Goal: Task Accomplishment & Management: Complete application form

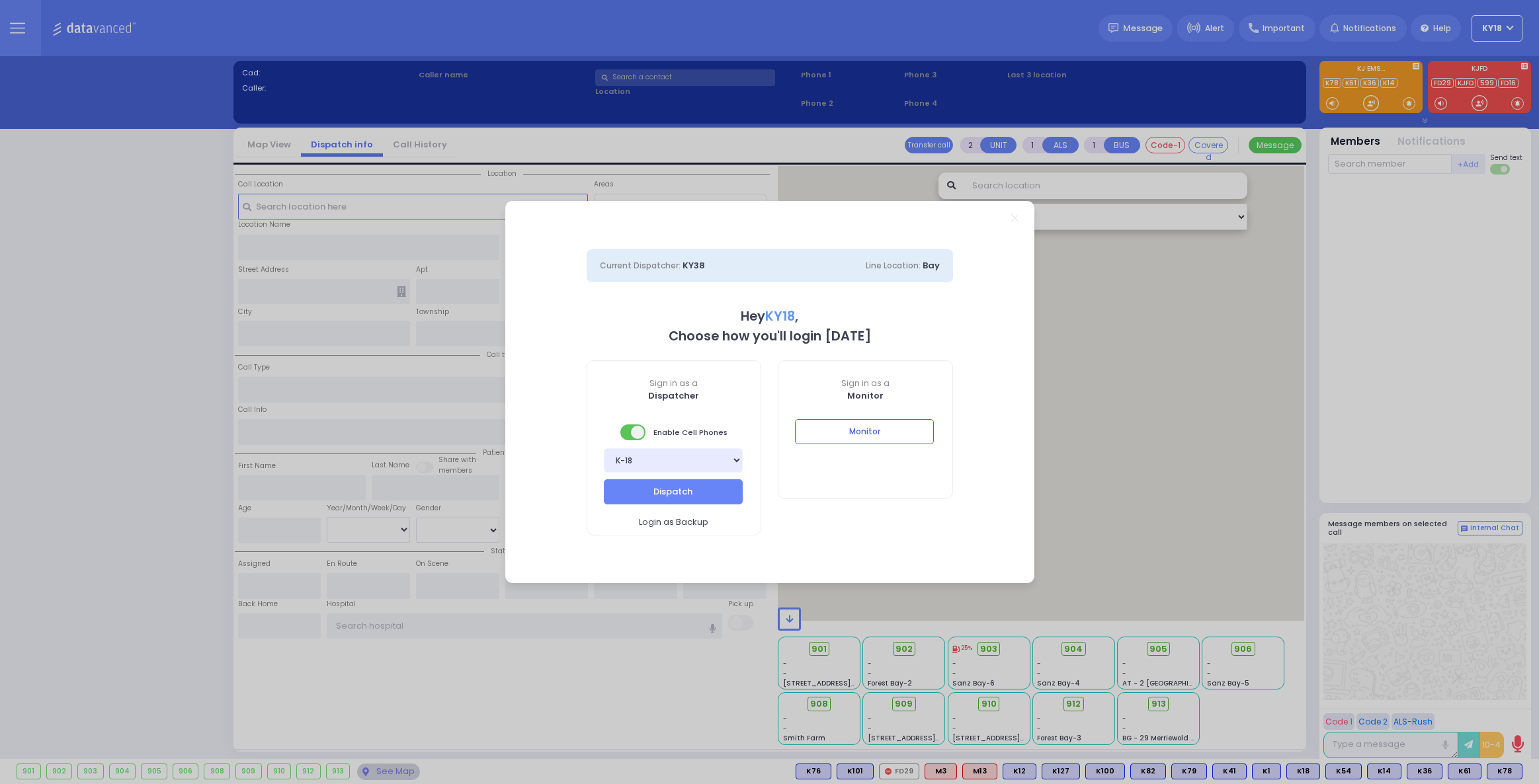
select select "4"
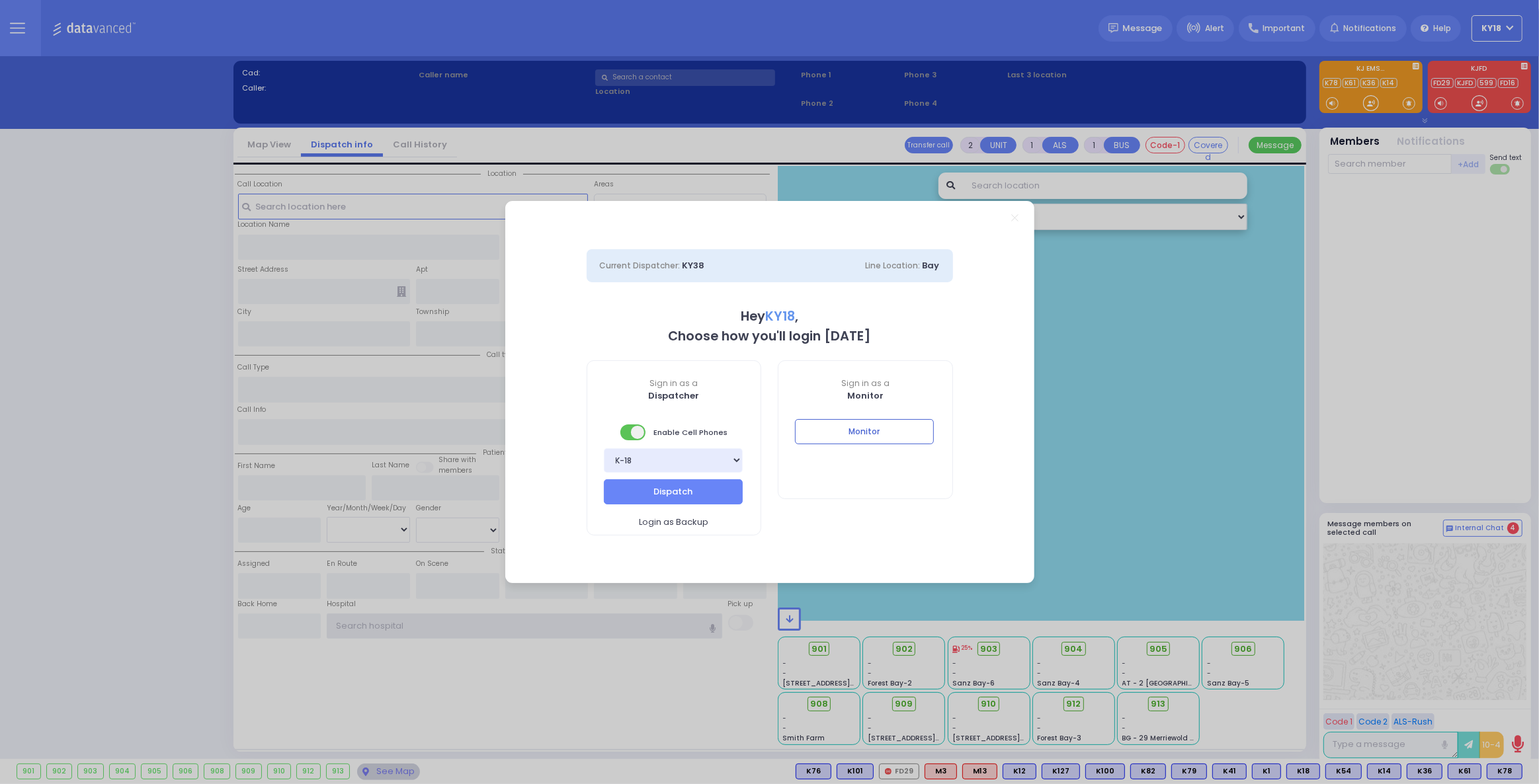
type input "ky18"
click at [830, 432] on button "Monitor" at bounding box center [865, 431] width 139 height 25
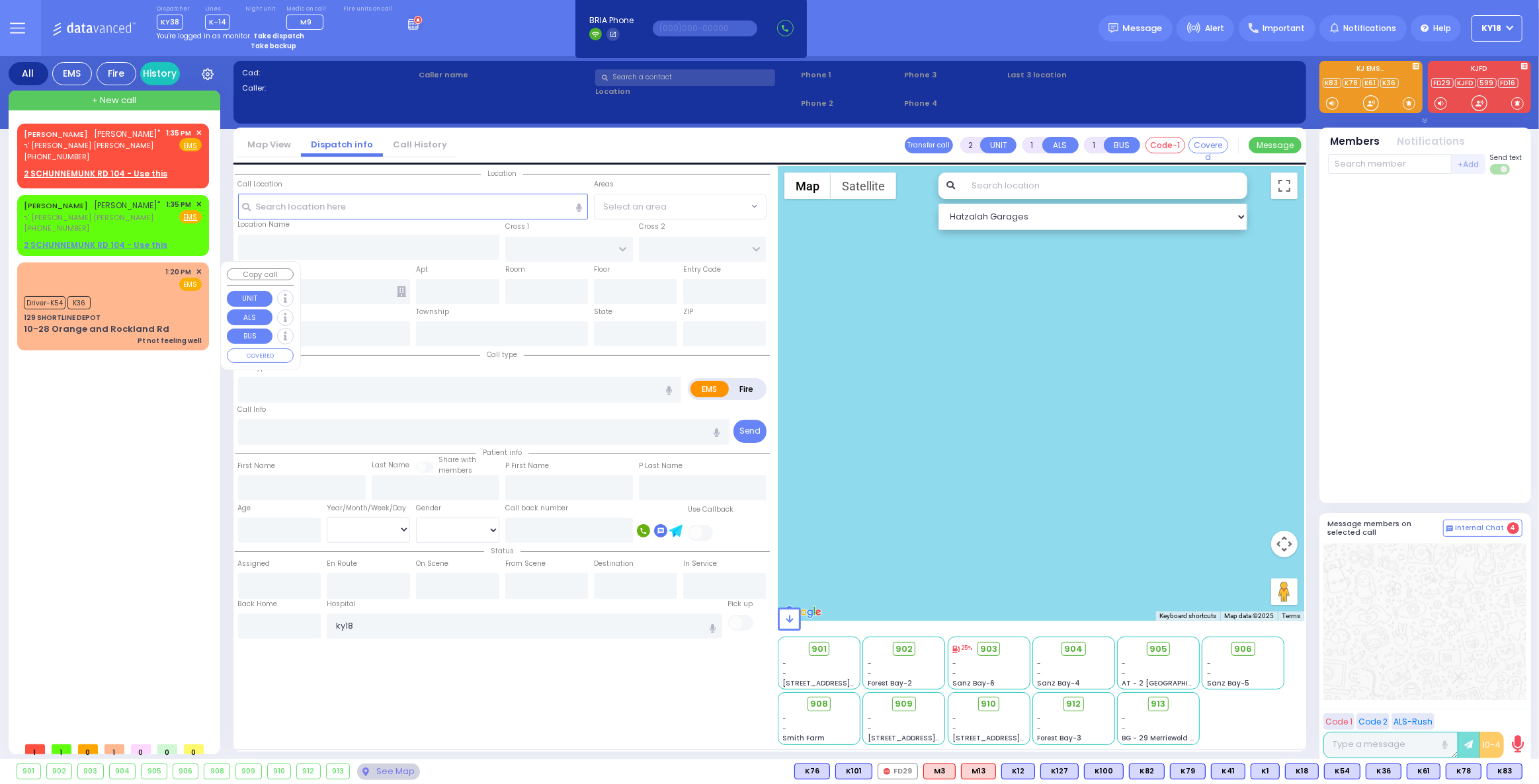
select select
radio input "true"
type input "[PERSON_NAME]"
select select
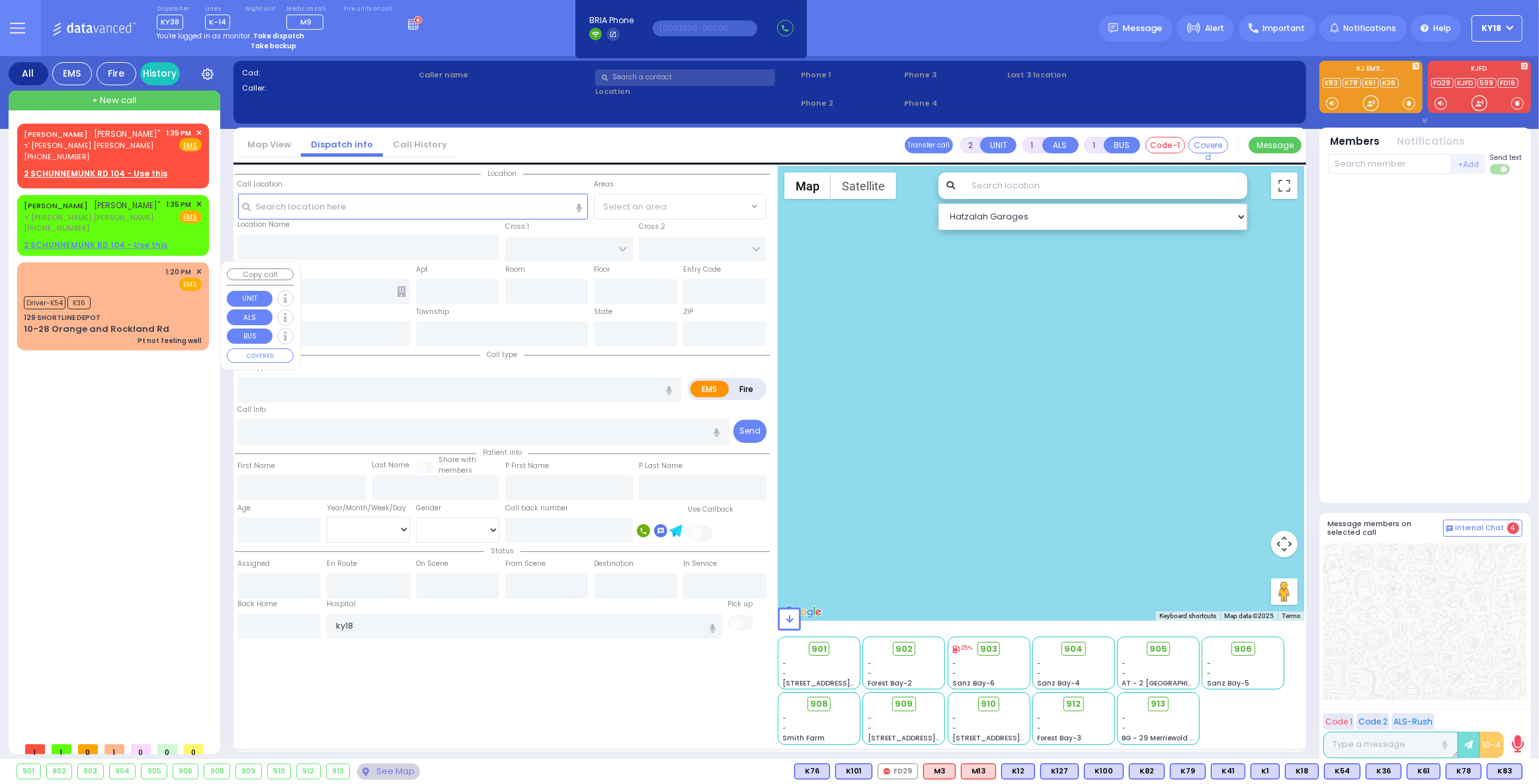
type input "13:35"
select select "Hatzalah Garages"
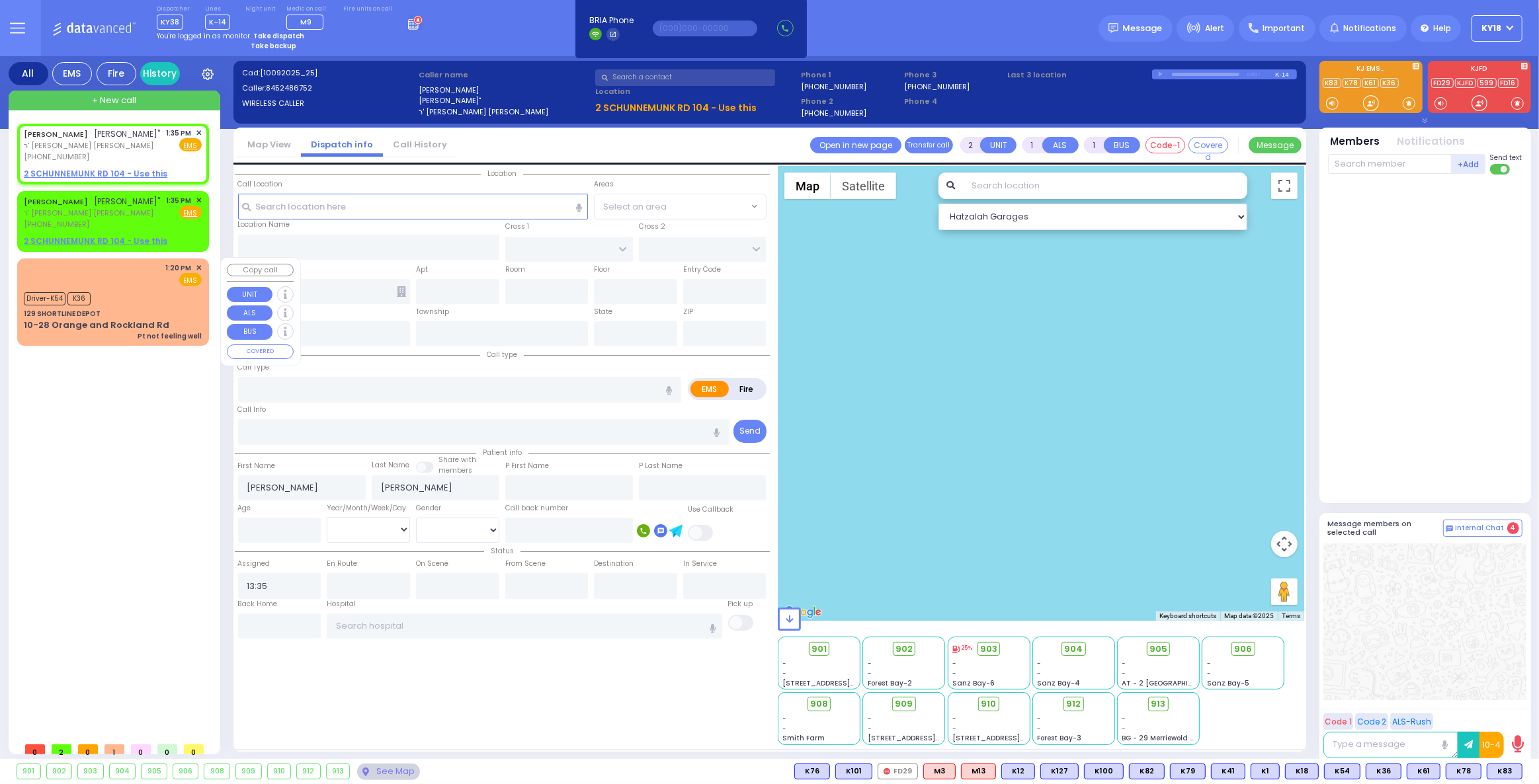
select select
radio input "true"
select select
select select "Hatzalah Garages"
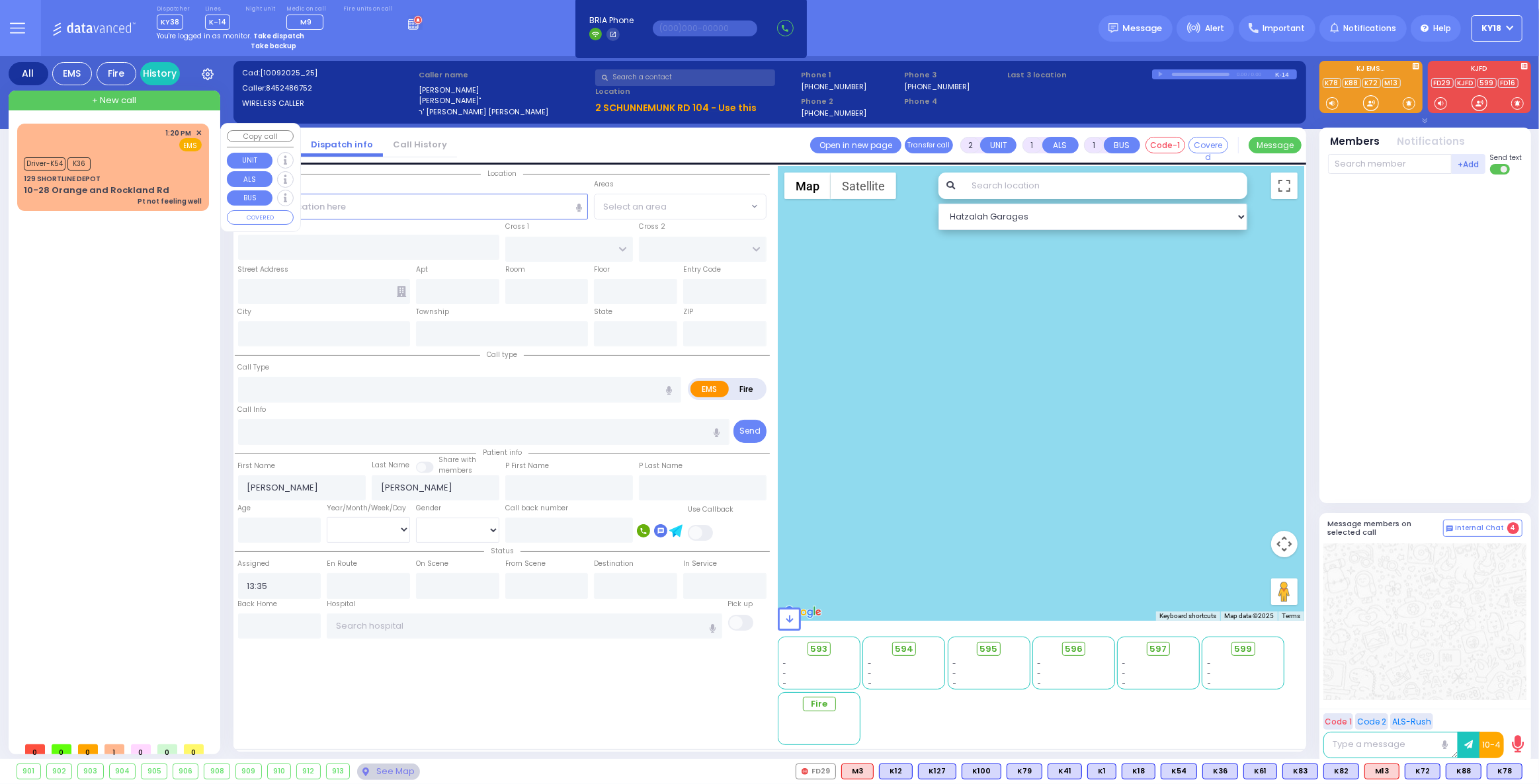
click at [127, 145] on div "1:20 PM ✕ EMS" at bounding box center [113, 140] width 178 height 25
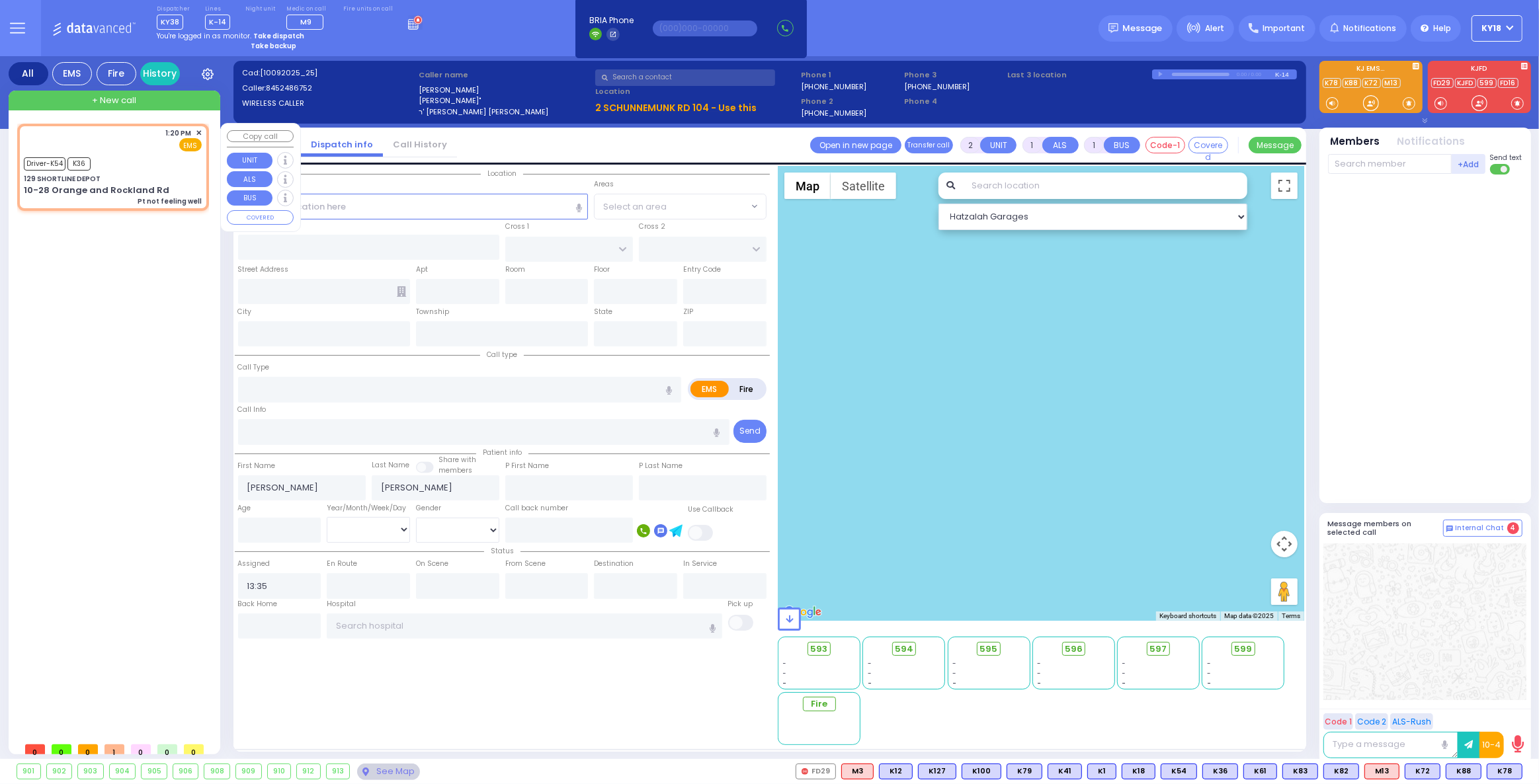
type input "1"
type input "0"
select select
type input "Pt not feeling well"
radio input "true"
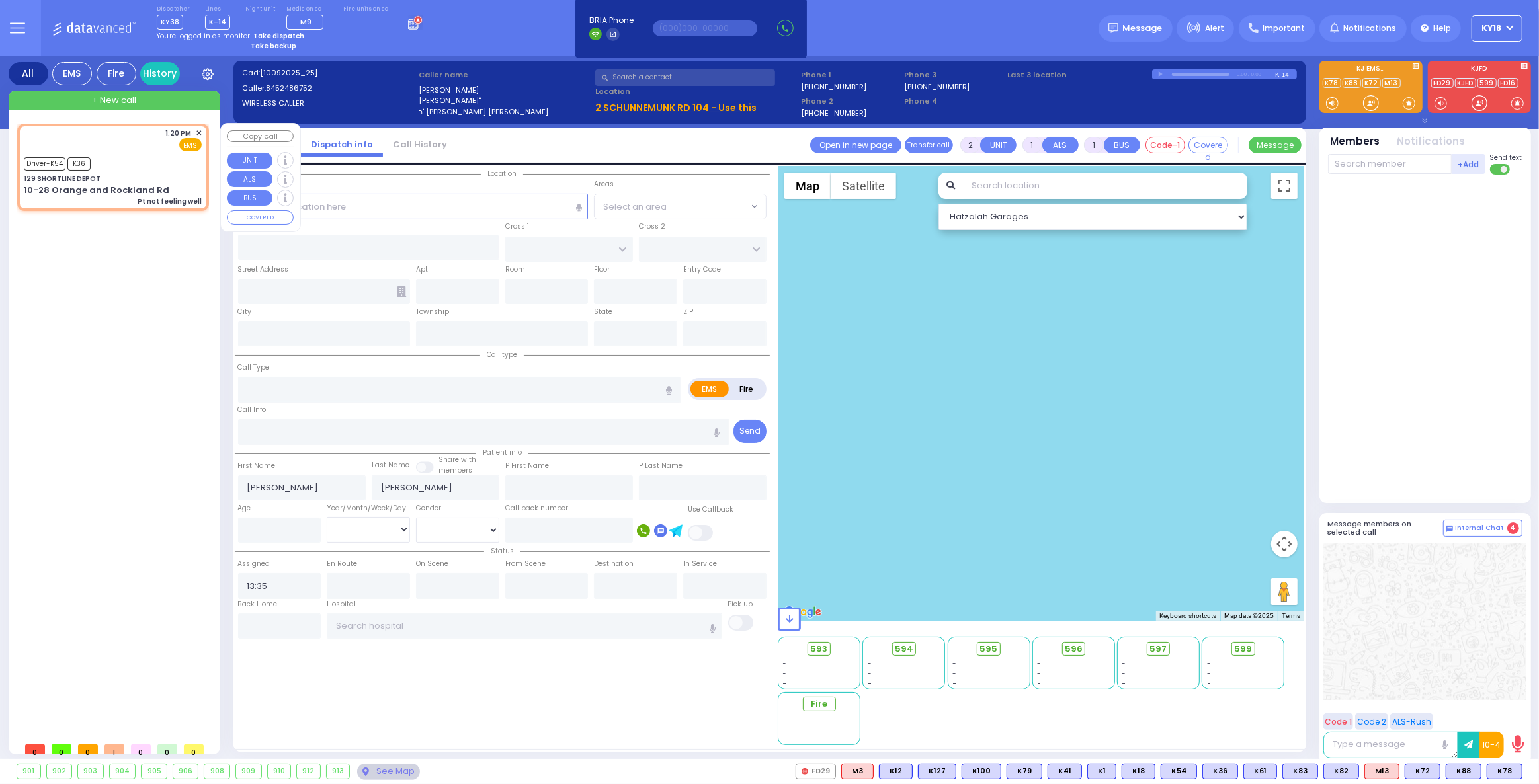
select select
type input "13:20"
type input "13:26"
select select "Hatzalah Garages"
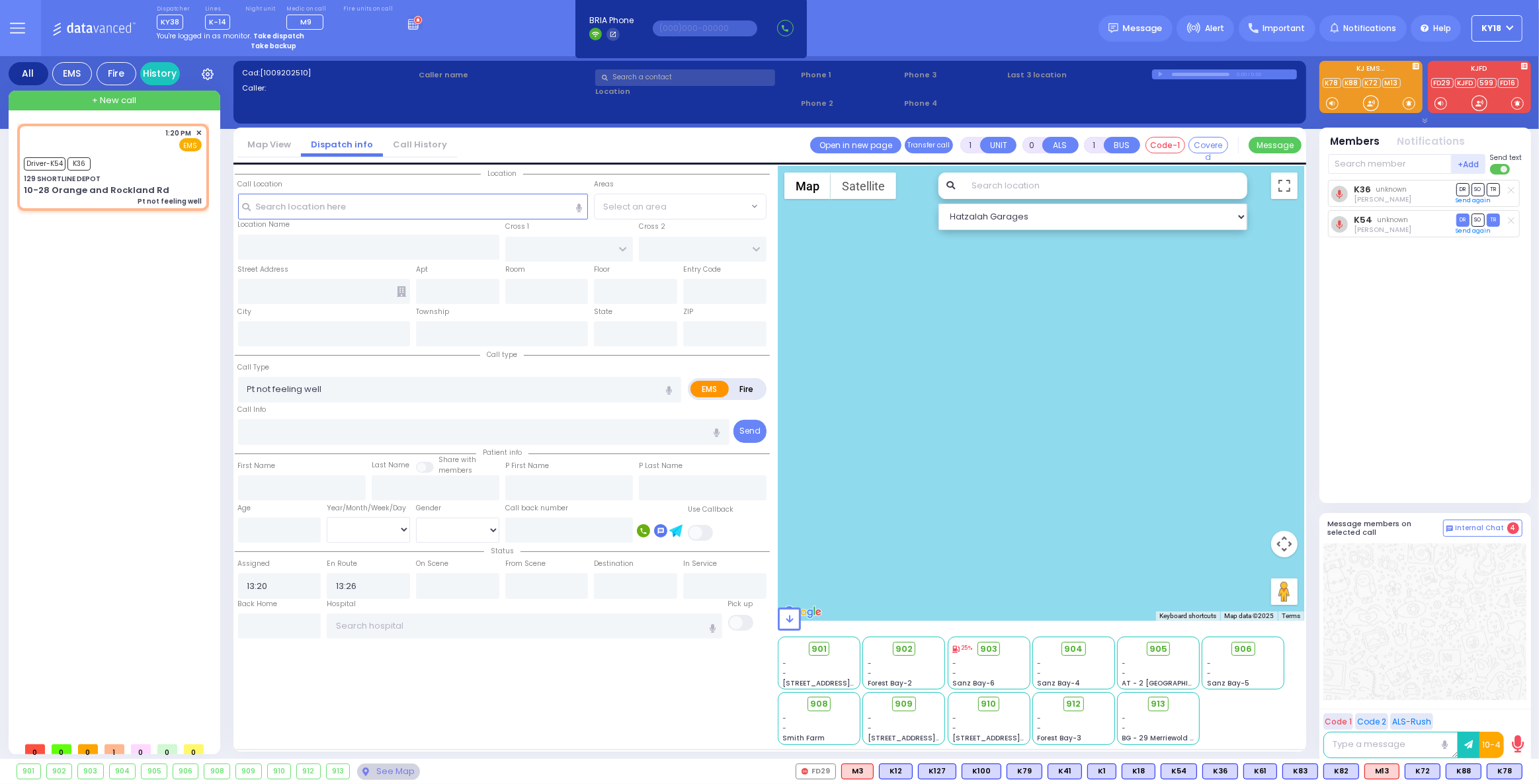
type input "129 SHORTLINE DEPOT"
type input "10-28 Orange and Rockland Rd"
type input "Monroe"
type input "[US_STATE]"
type input "10950"
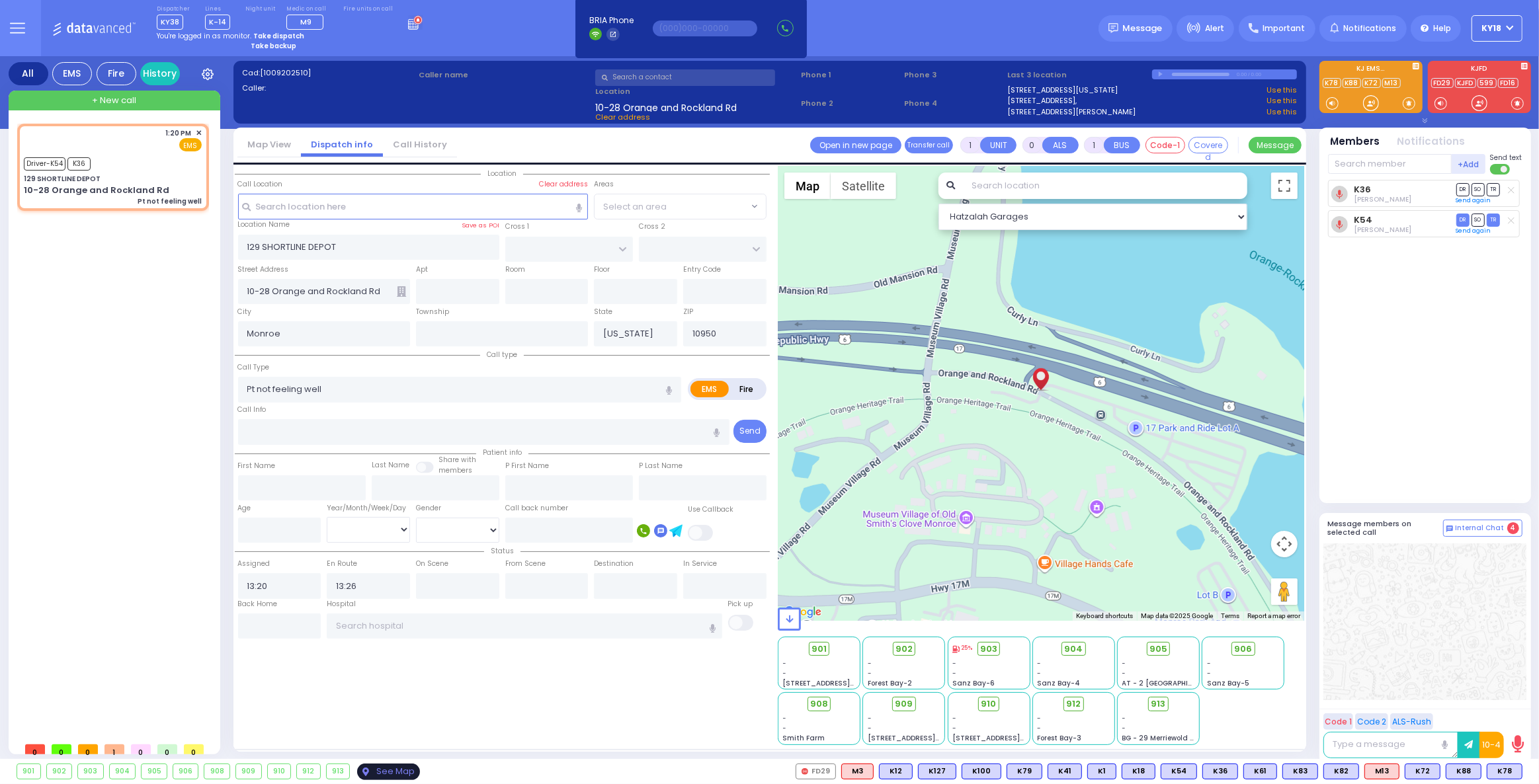
click at [382, 776] on div "See Map" at bounding box center [388, 772] width 62 height 17
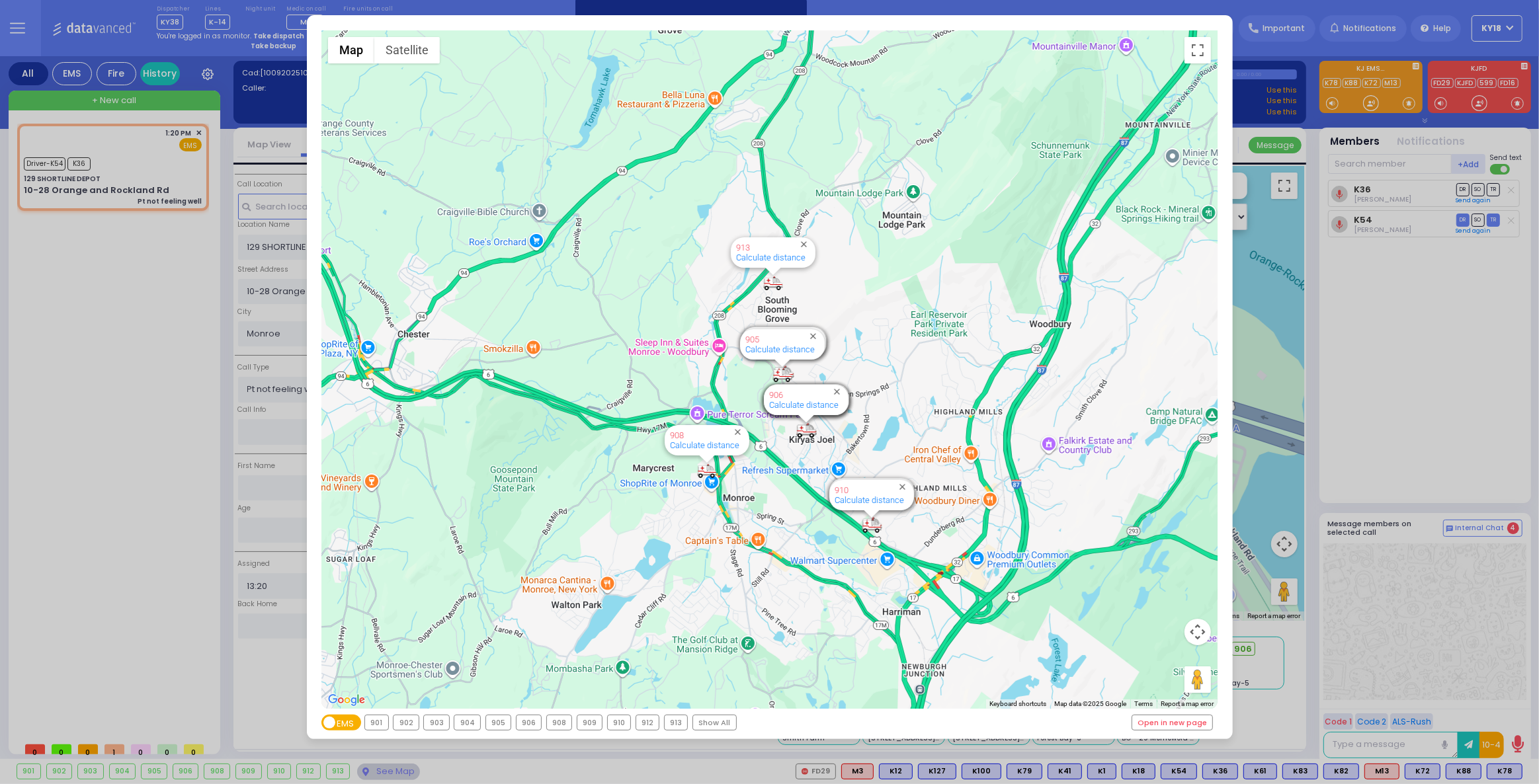
click at [182, 180] on div "← Move left → Move right ↑ Move up ↓ Move down + Zoom in - Zoom out Home Jump l…" at bounding box center [770, 392] width 1539 height 784
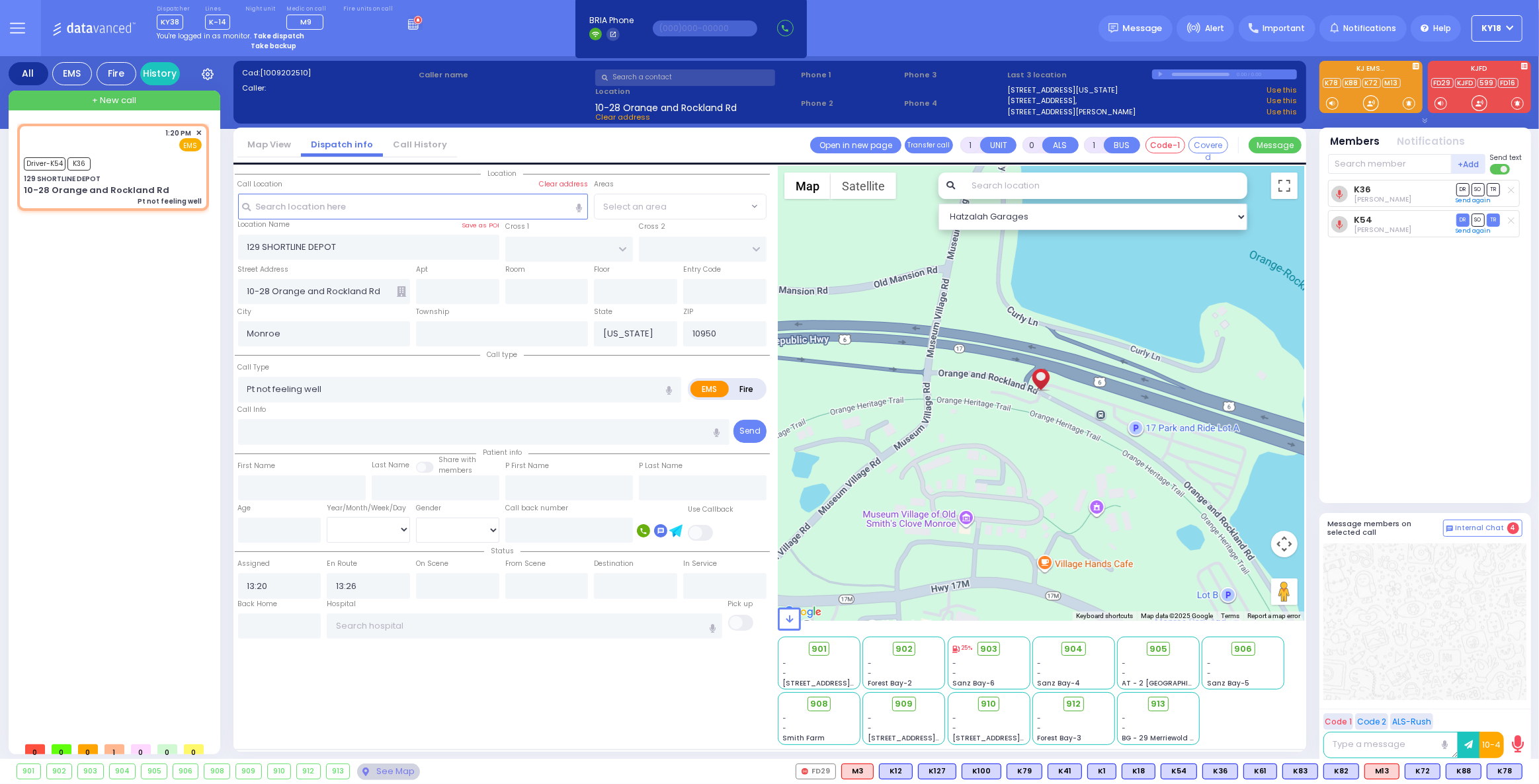
click at [378, 763] on div "See Map" at bounding box center [388, 772] width 62 height 17
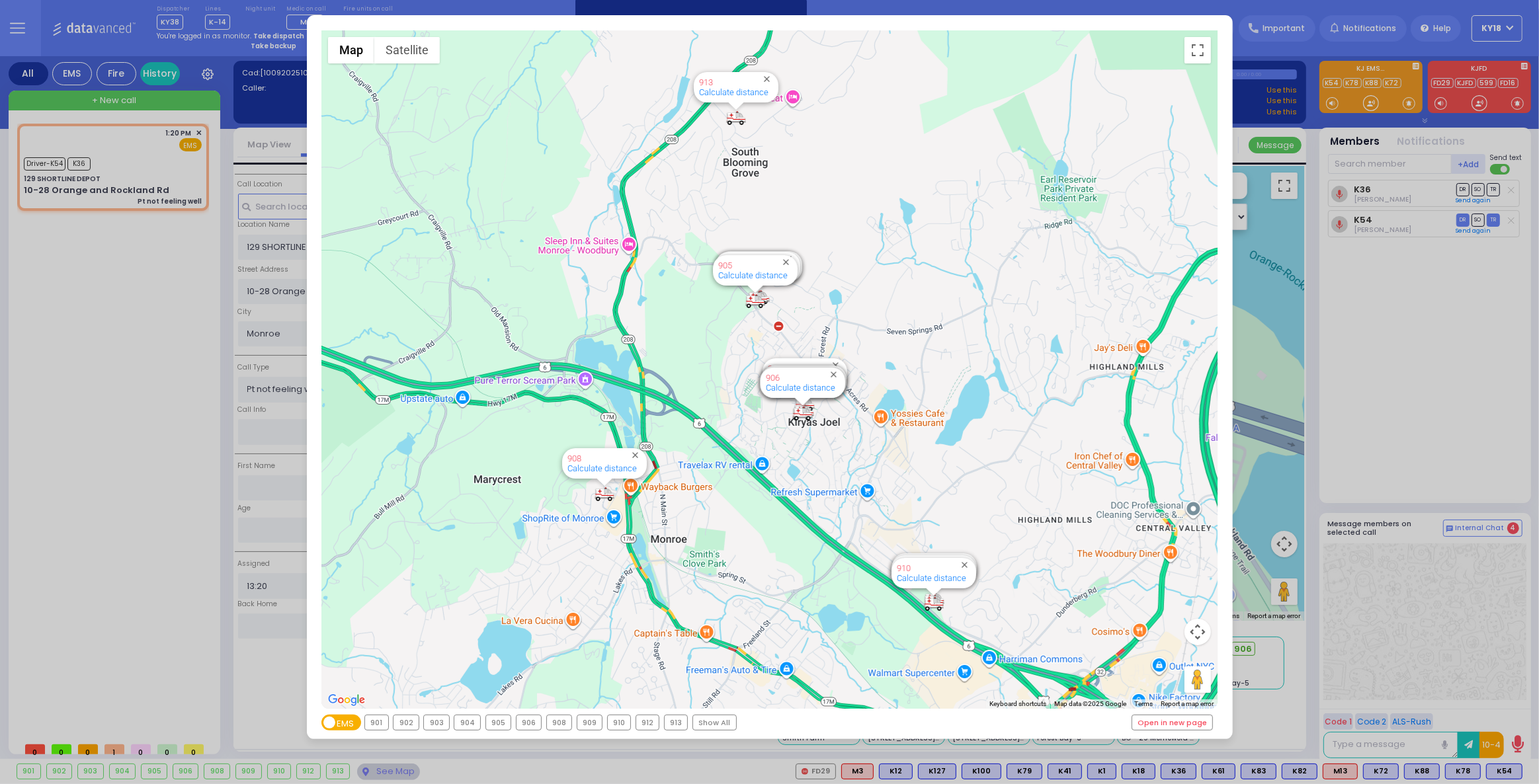
click at [174, 185] on div "← Move left → Move right ↑ Move up ↓ Move down + Zoom in - Zoom out Home Jump l…" at bounding box center [770, 392] width 1539 height 784
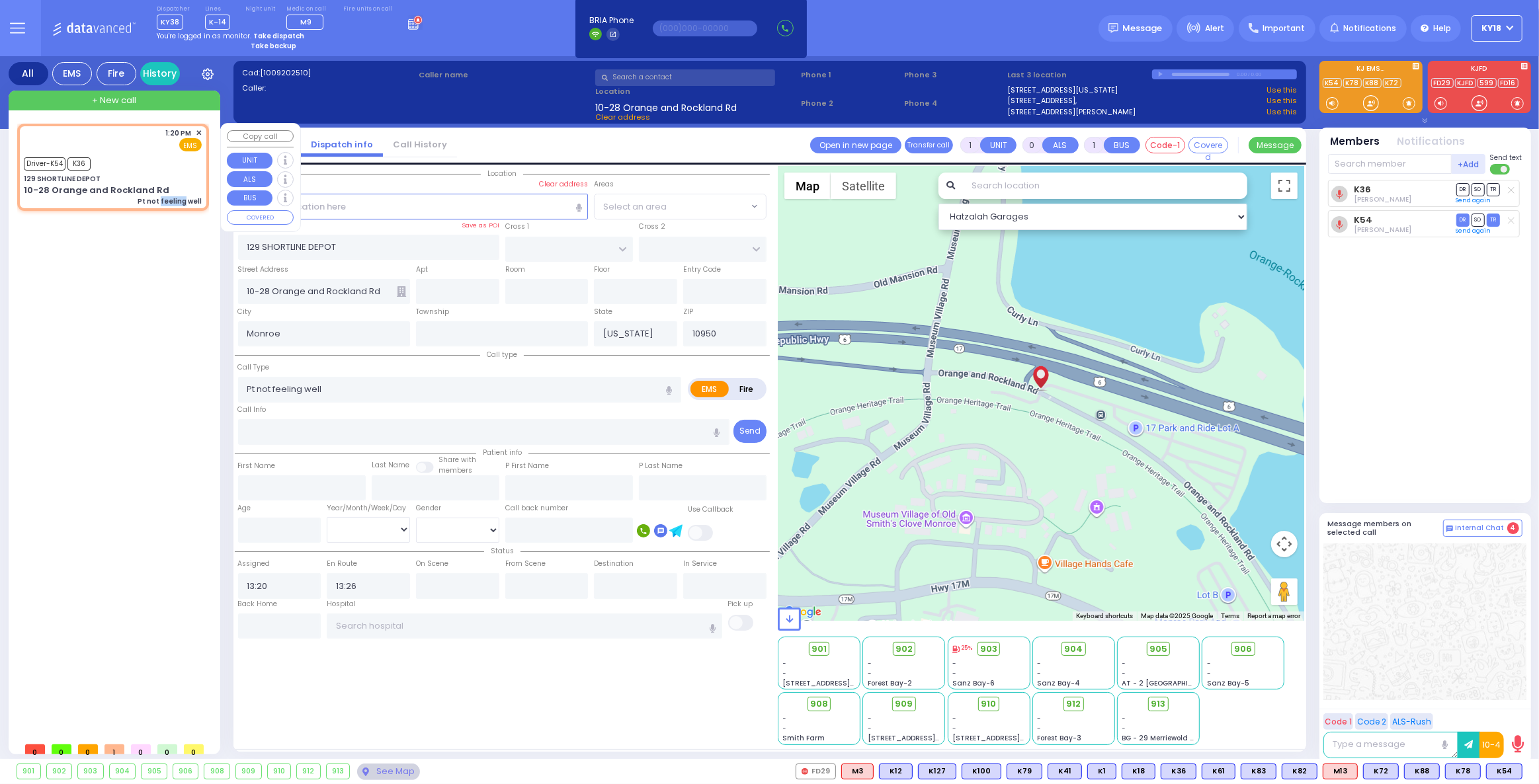
click at [173, 185] on div "10-28 Orange and Rockland Rd Pt not feeling well" at bounding box center [113, 195] width 178 height 23
select select
radio input "true"
select select
select select "Hatzalah Garages"
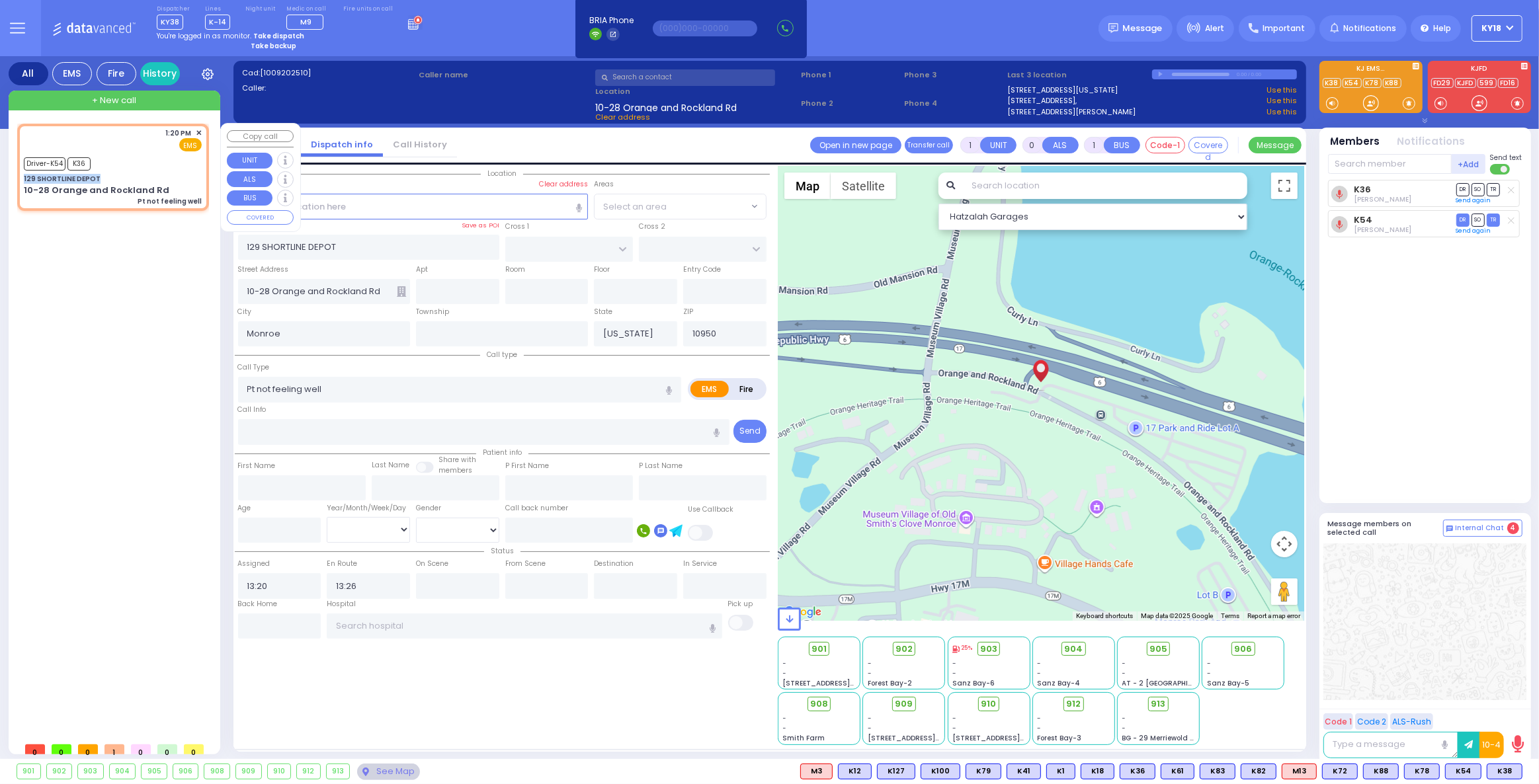
drag, startPoint x: 148, startPoint y: 174, endPoint x: 186, endPoint y: 182, distance: 38.8
click at [149, 169] on div "1:20 PM ✕ EMS K36" at bounding box center [113, 167] width 186 height 84
select select
radio input "true"
select select
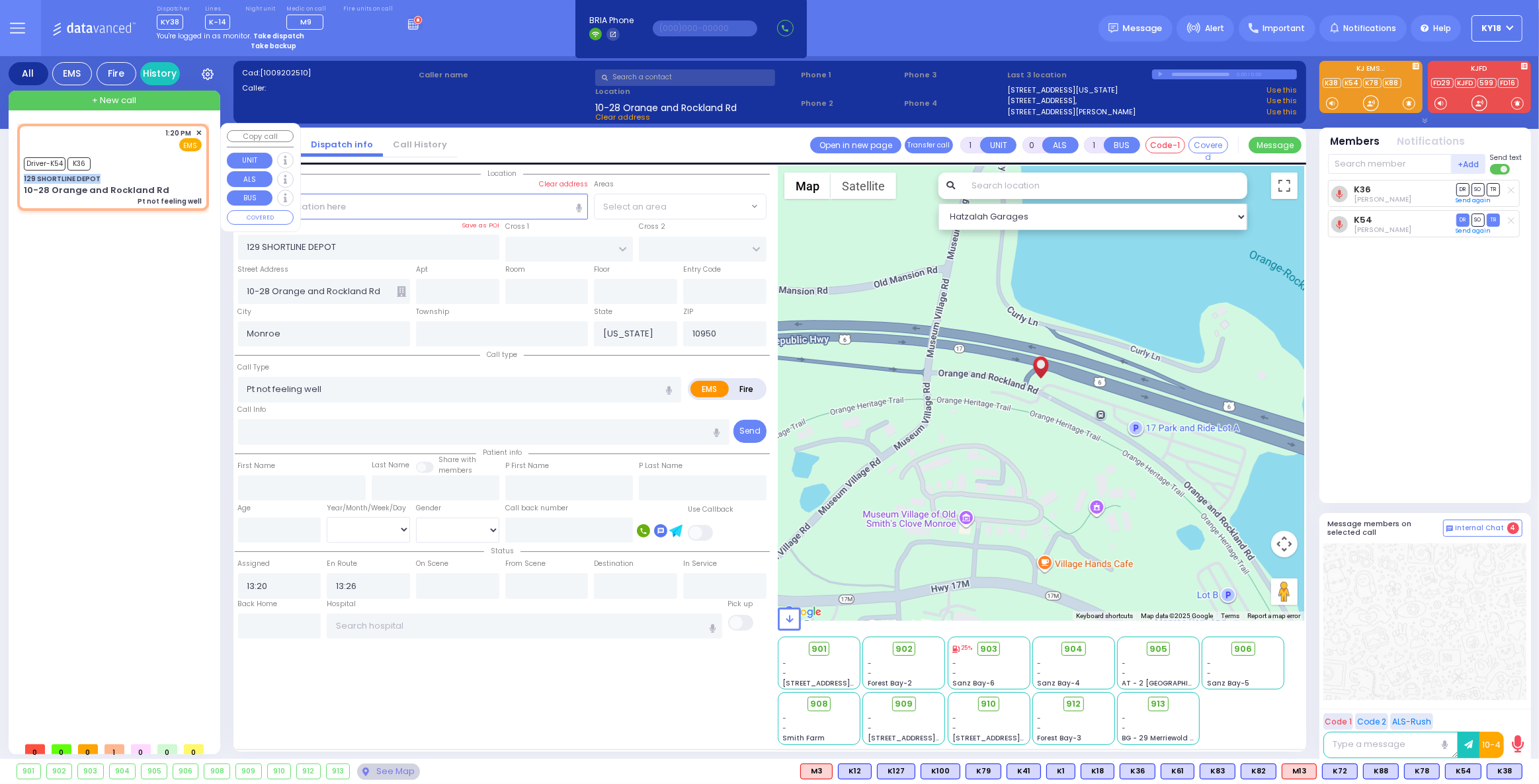
select select "Hatzalah Garages"
click at [126, 185] on div "10-28 Orange and Rockland Rd" at bounding box center [97, 190] width 146 height 13
select select
radio input "true"
select select
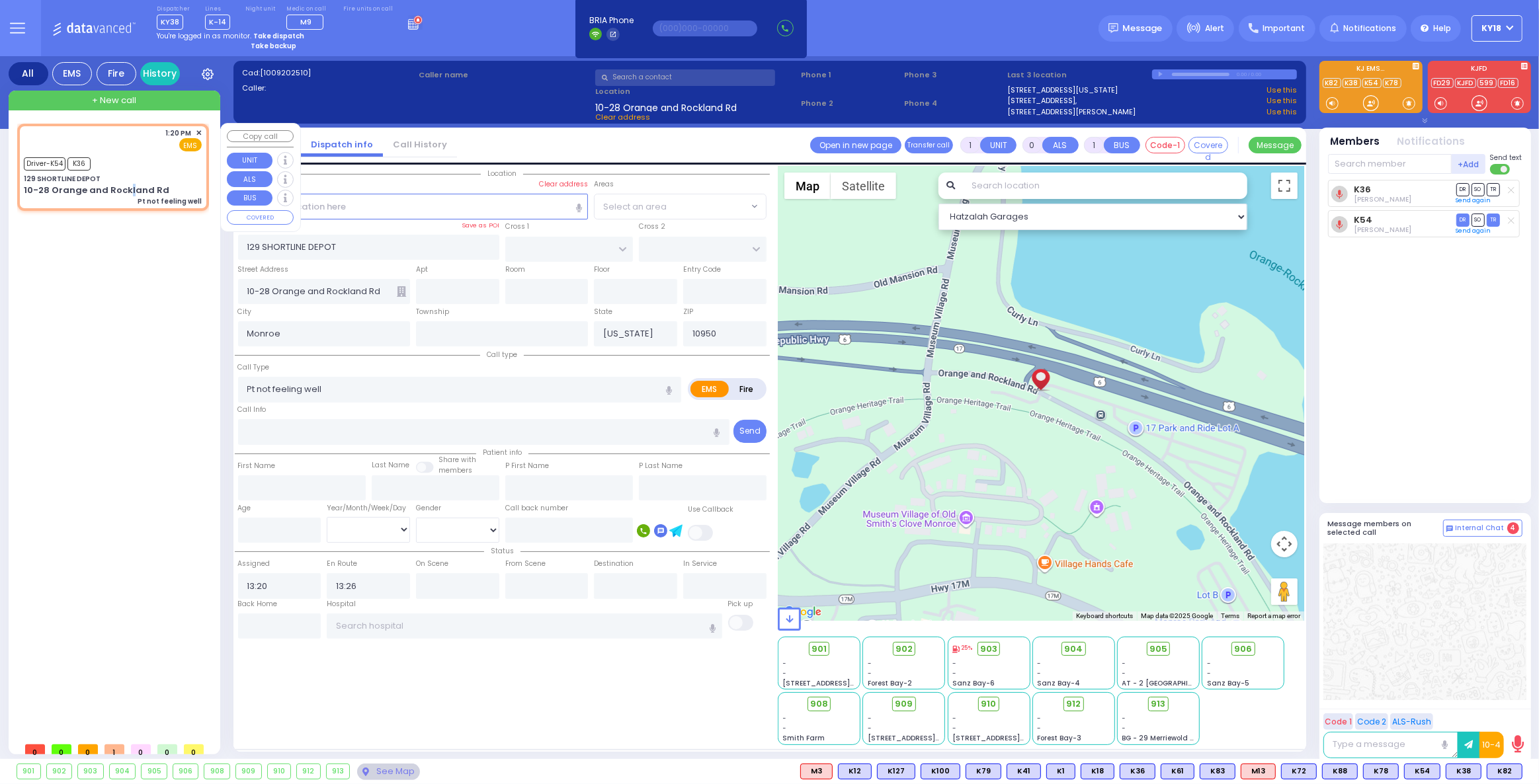
select select "Hatzalah Garages"
click at [907, 647] on span "902" at bounding box center [909, 649] width 17 height 13
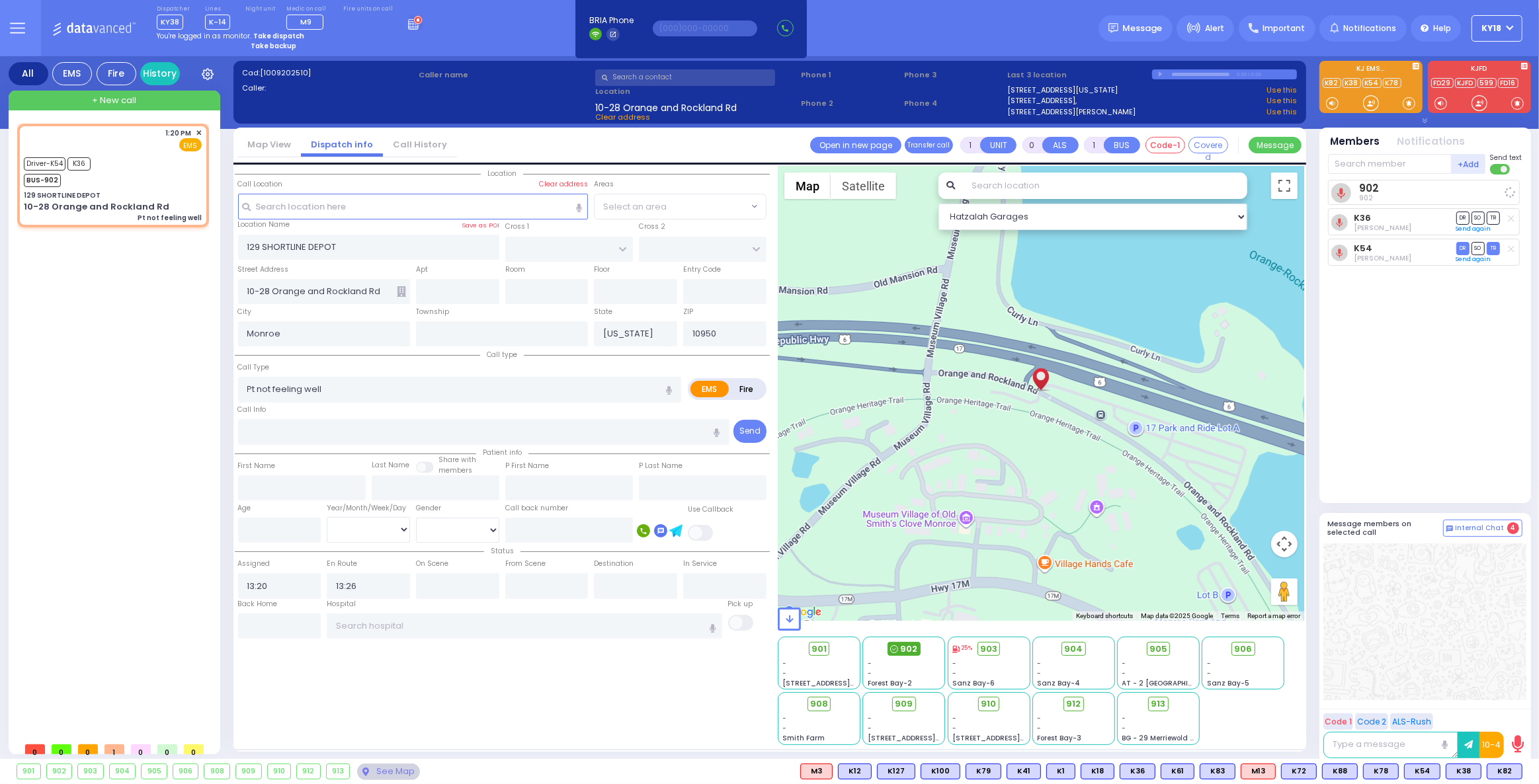
select select
radio input "true"
select select
select select "Hatzalah Garages"
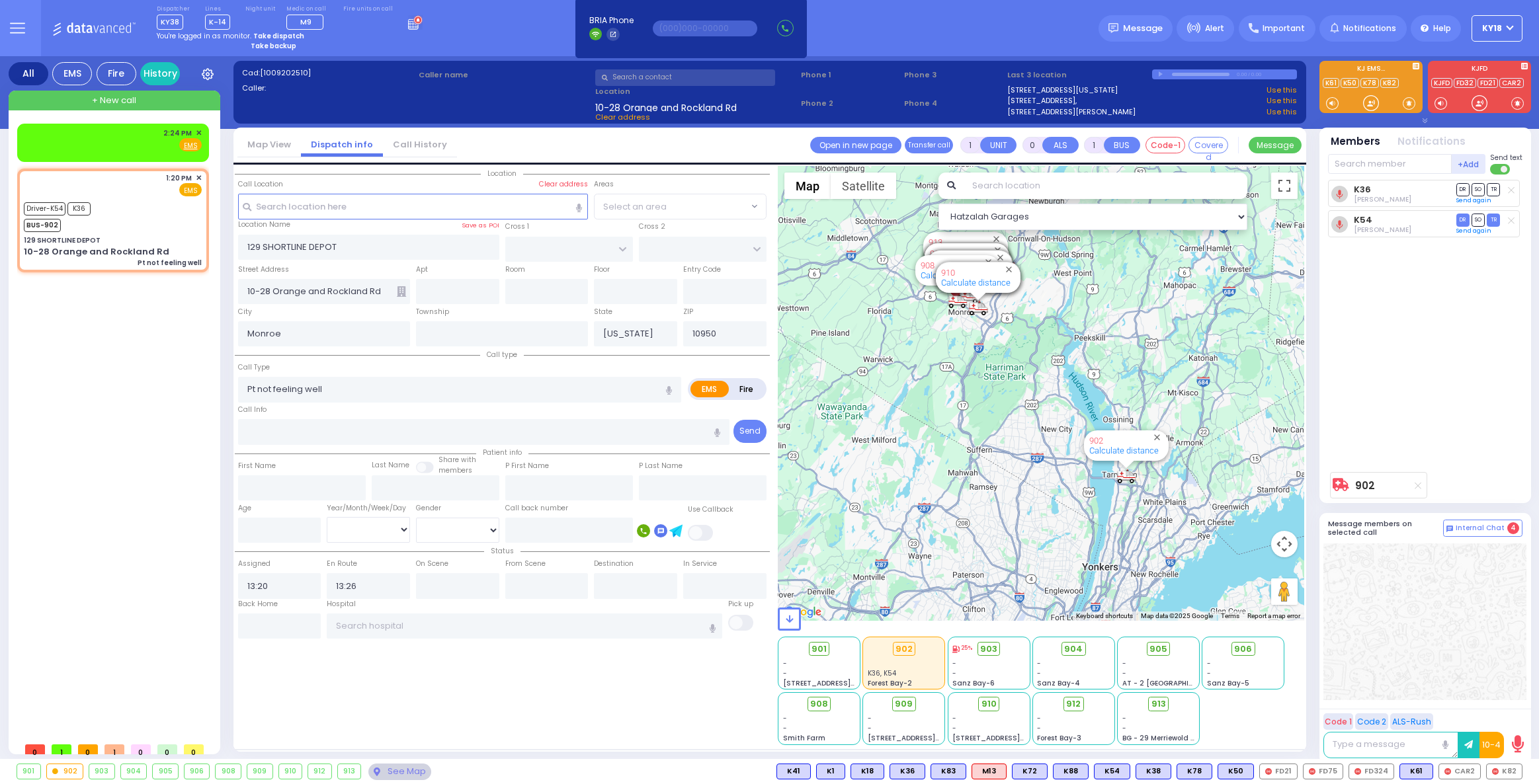
select select
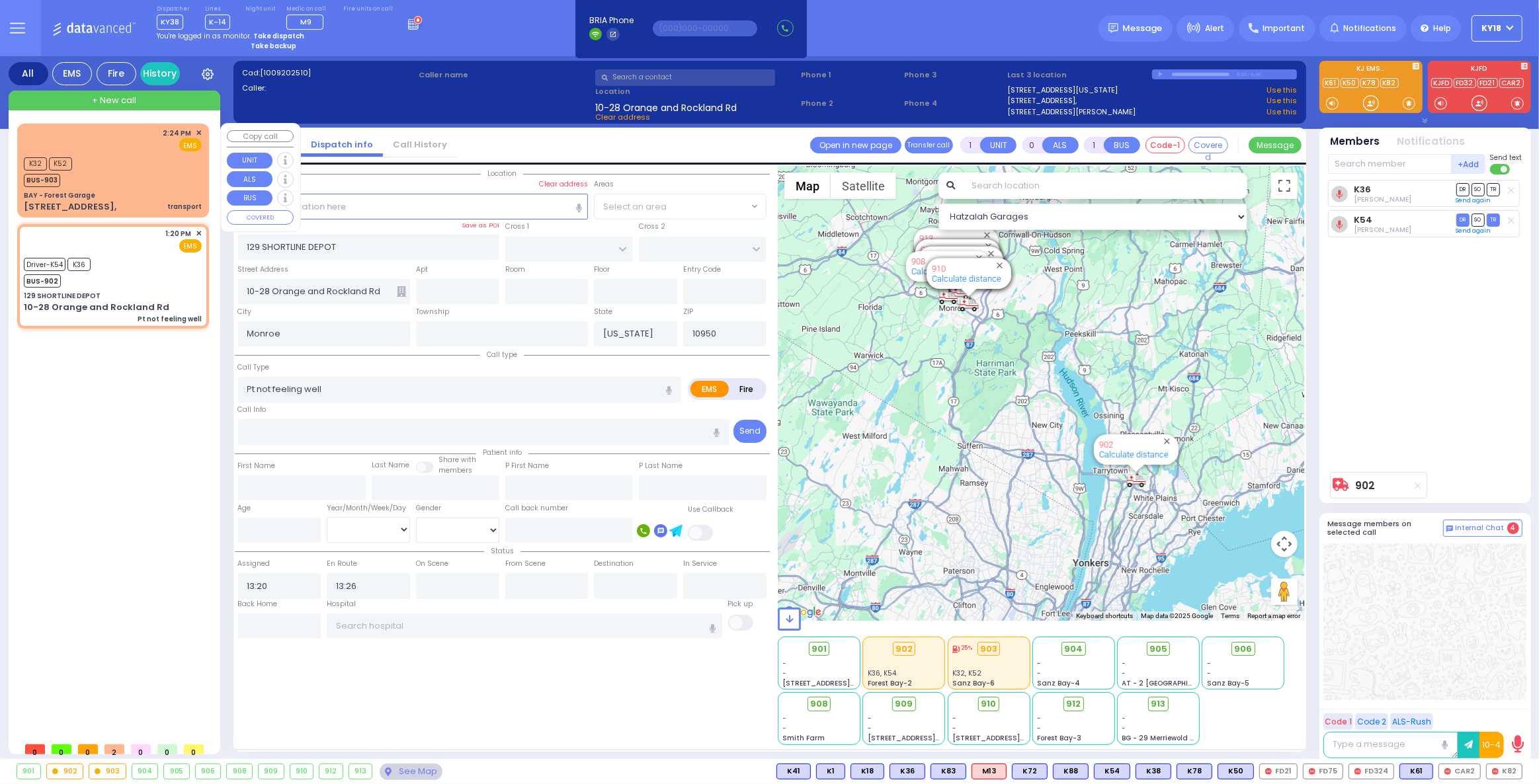
click at [87, 174] on div "K32 K52 BUS-903" at bounding box center [113, 171] width 178 height 33
type input "2"
type input "1"
select select
type input "transport"
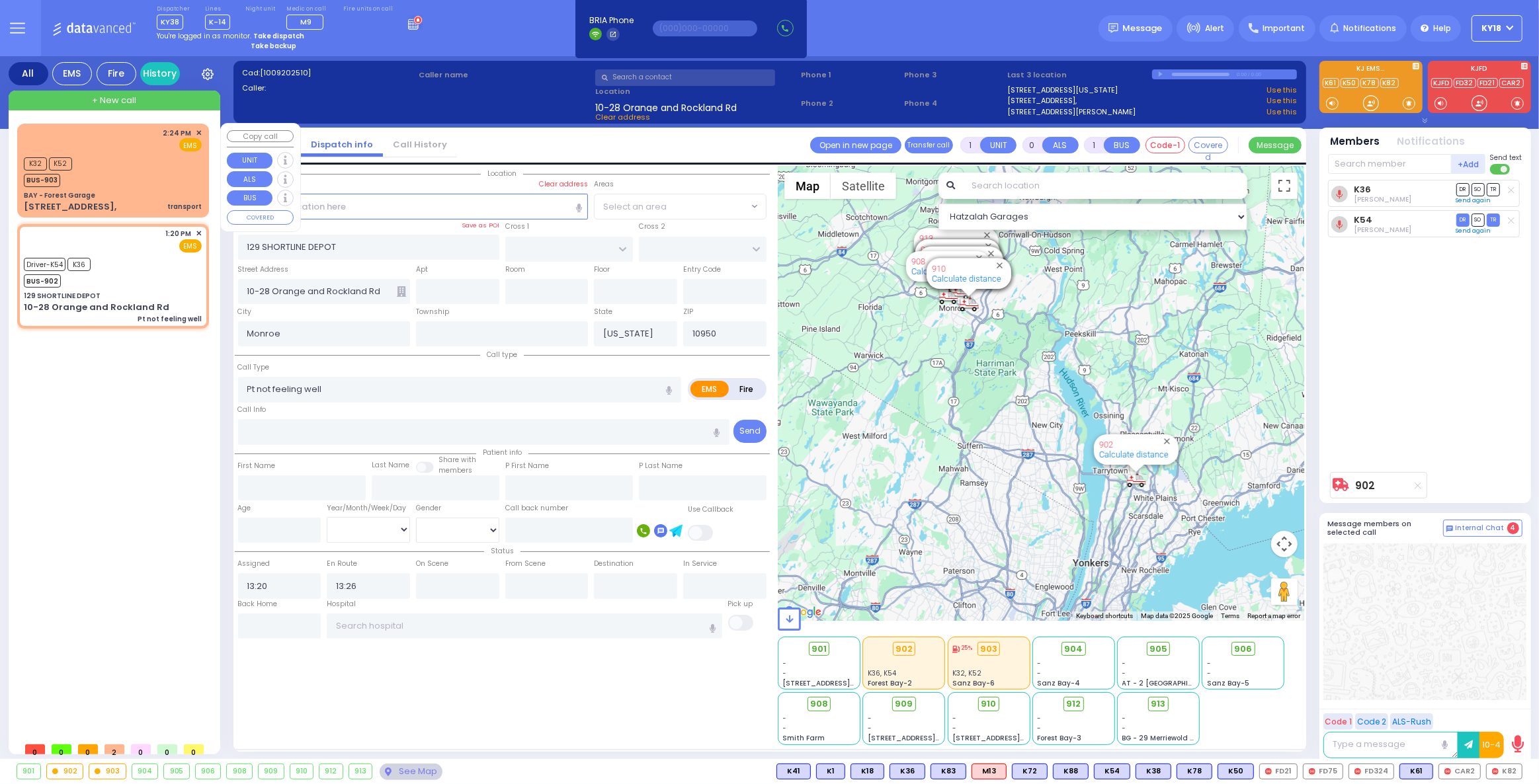
radio input "true"
select select
type input "14:24"
select select "Hatzalah Garages"
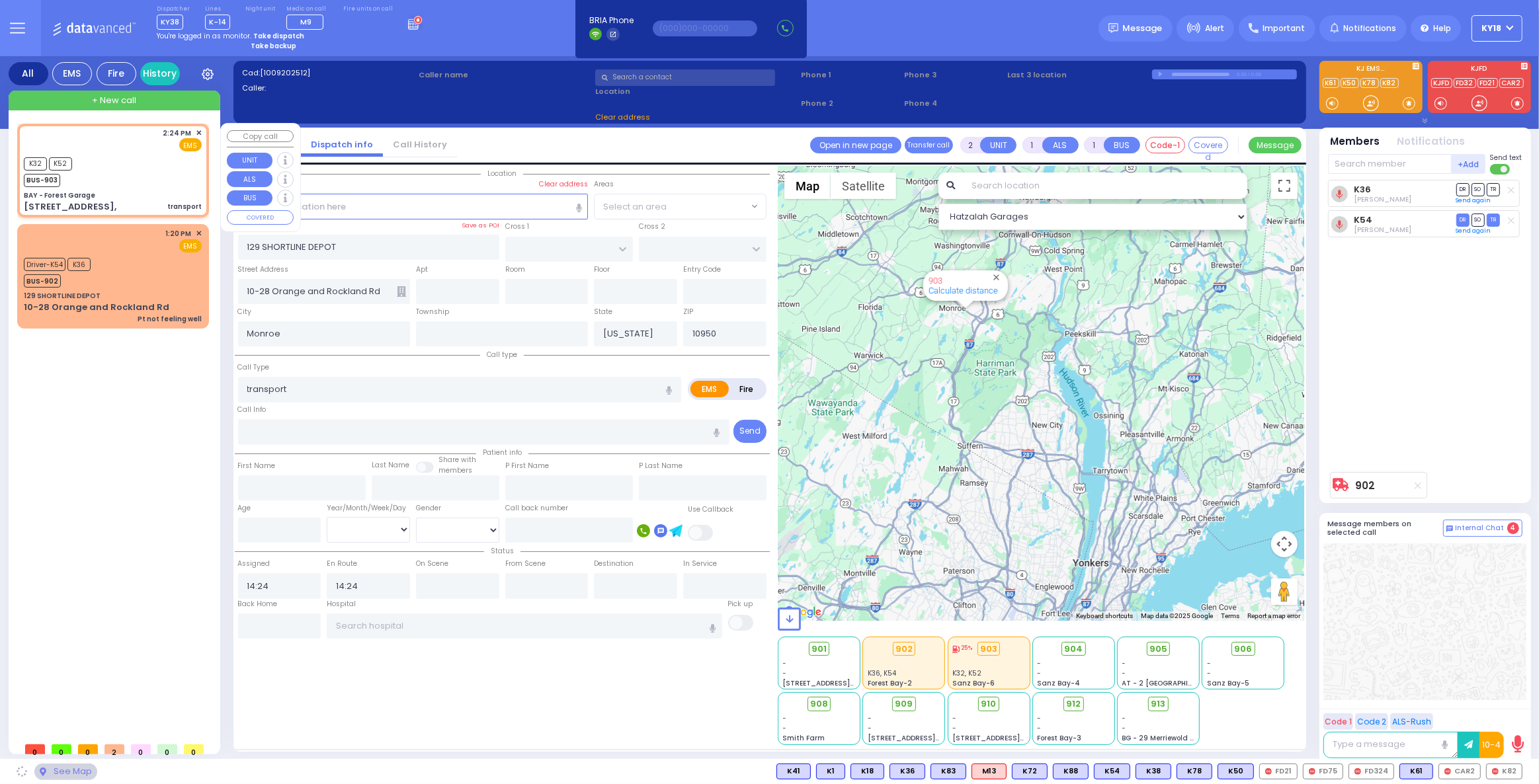
type input "BAY - Forest Garage"
type input "SANZ COURT"
type input "HAYES COURT"
type input "[STREET_ADDRESS],"
select select "SECTION 2"
